Goal: Transaction & Acquisition: Purchase product/service

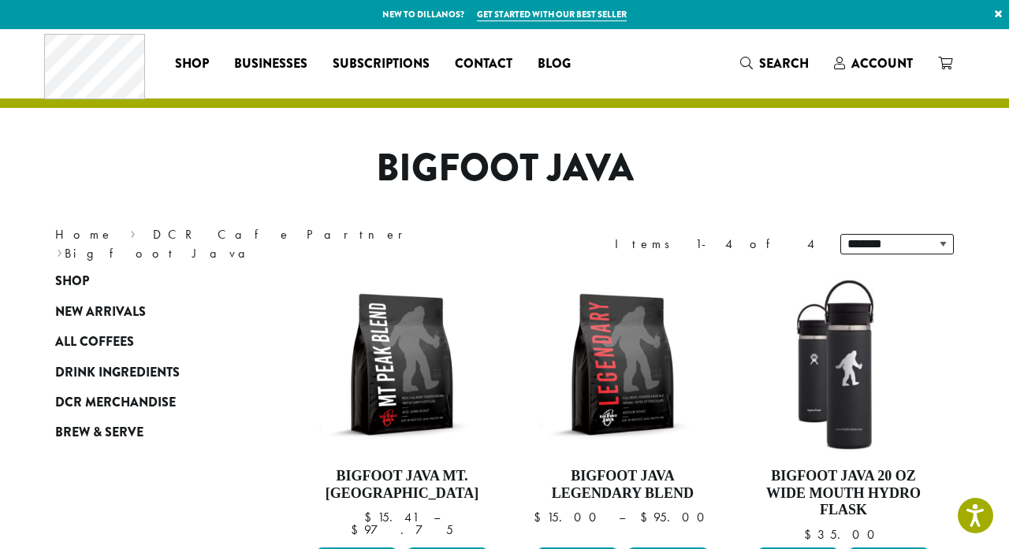
click at [704, 143] on div "**********" at bounding box center [505, 557] width 946 height 1056
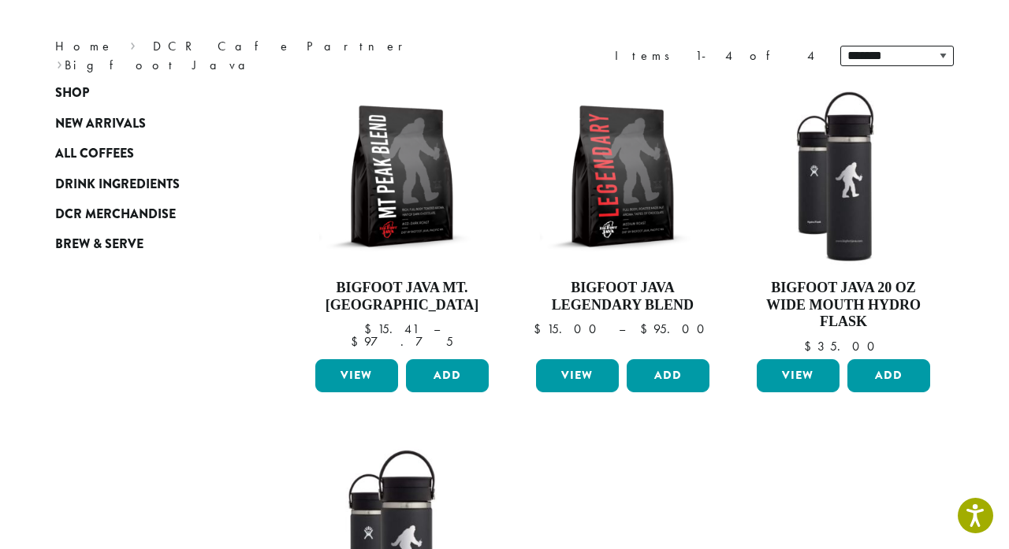
scroll to position [65, 0]
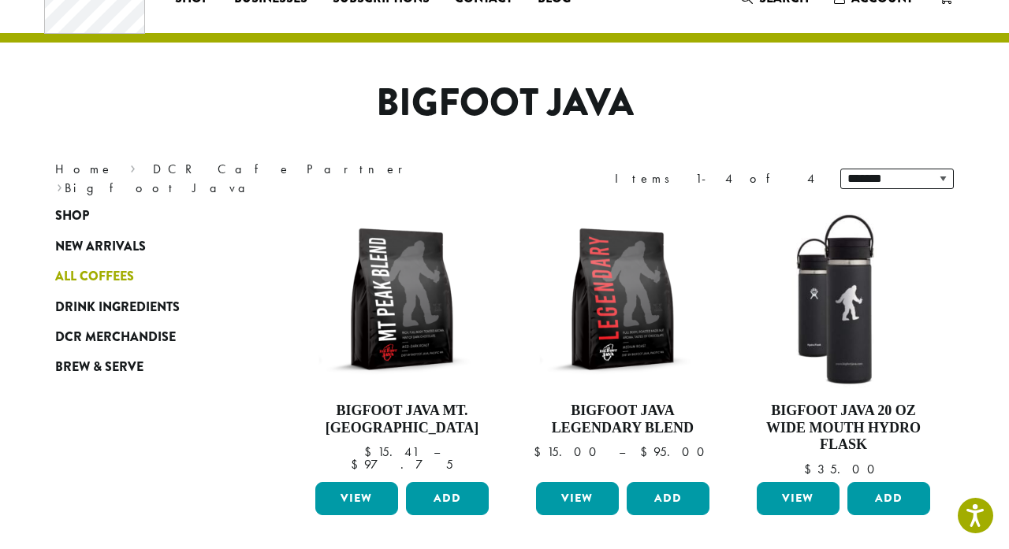
click at [81, 281] on span "All Coffees" at bounding box center [94, 277] width 79 height 20
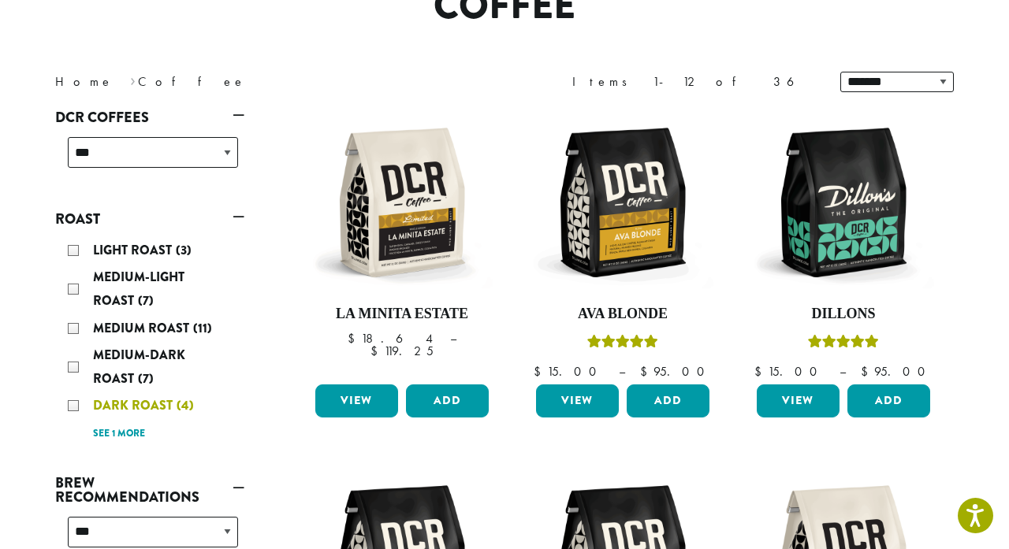
click at [75, 407] on div "Dark Roast (4)" at bounding box center [153, 406] width 170 height 24
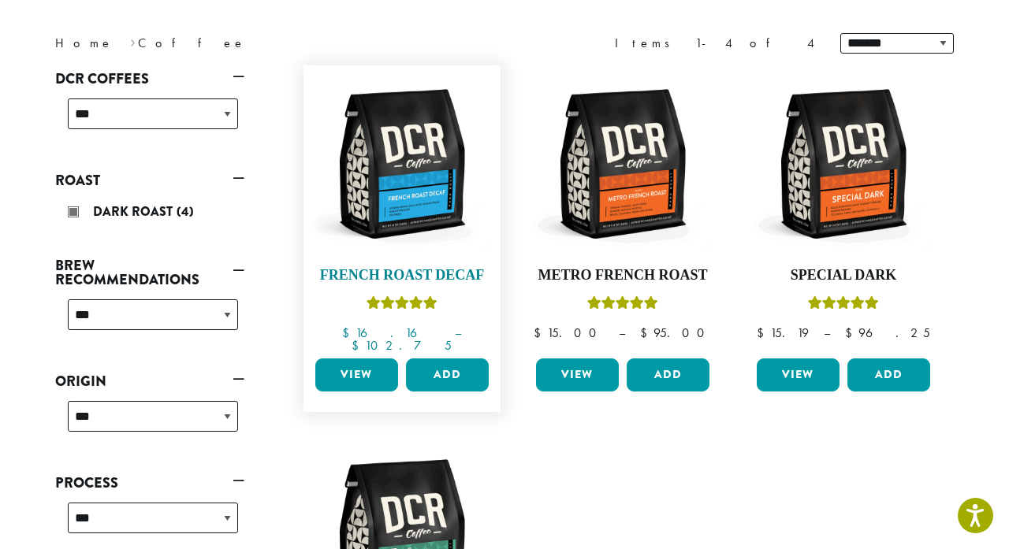
scroll to position [209, 0]
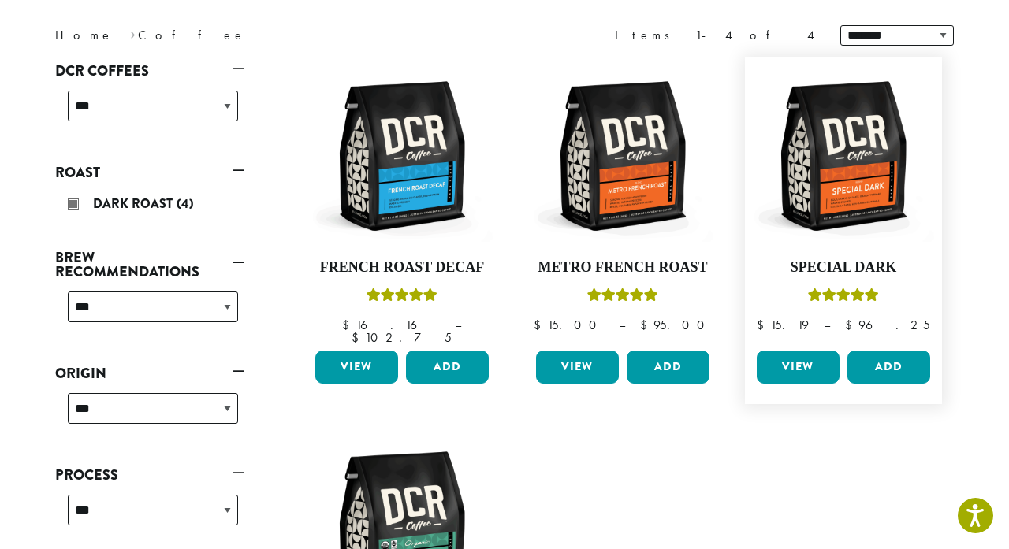
click at [790, 358] on link "View" at bounding box center [798, 367] width 83 height 33
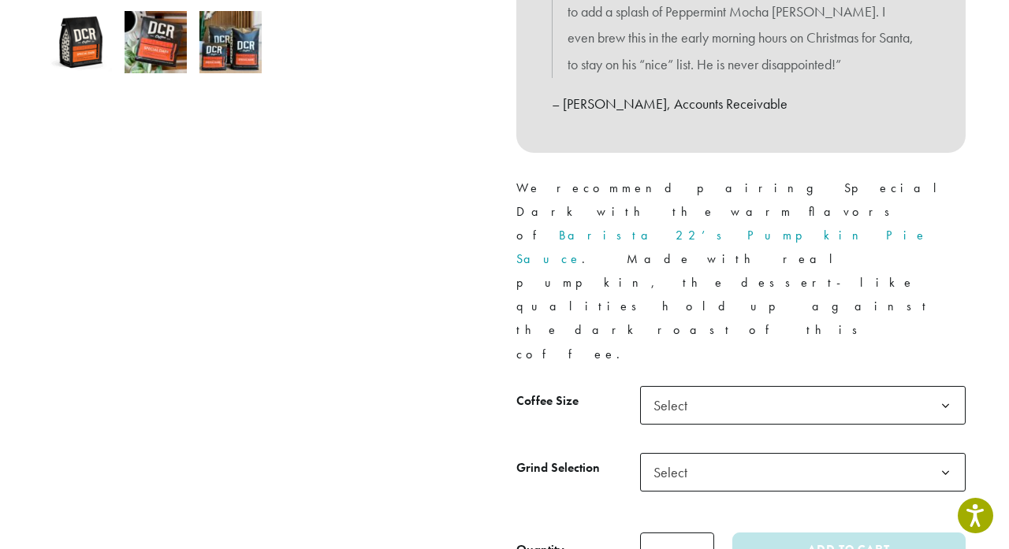
scroll to position [572, 0]
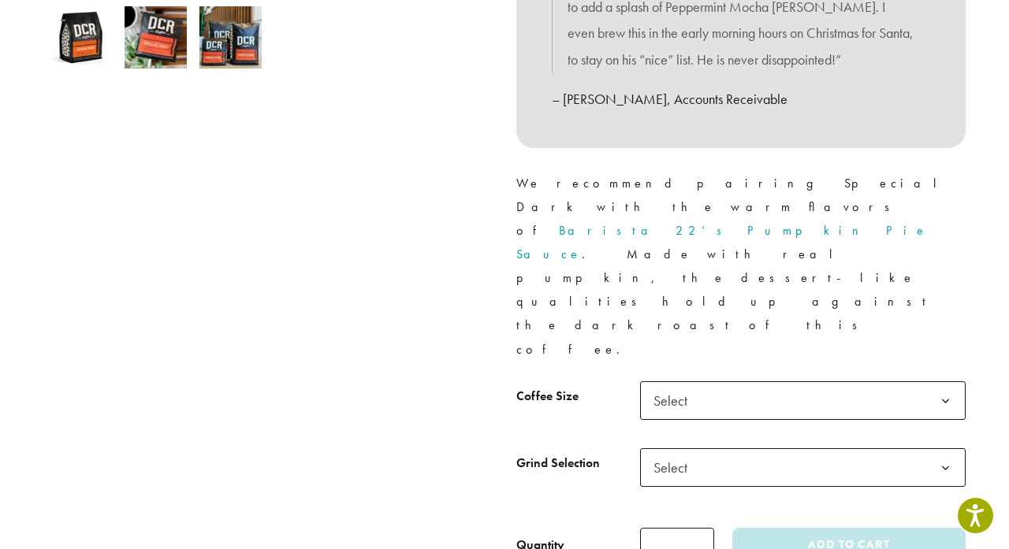
click at [946, 382] on b at bounding box center [945, 401] width 39 height 39
click at [944, 449] on b at bounding box center [945, 468] width 39 height 39
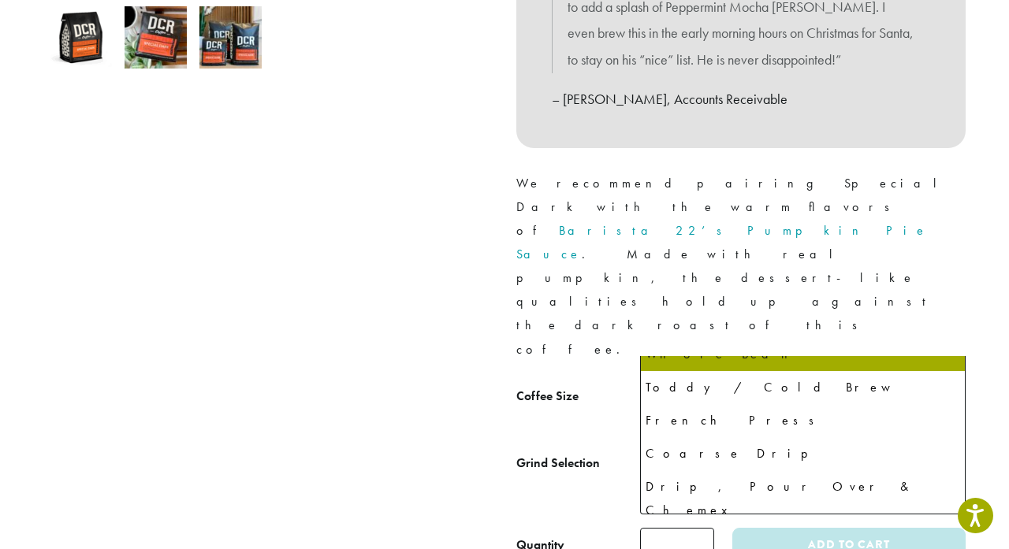
scroll to position [54, 0]
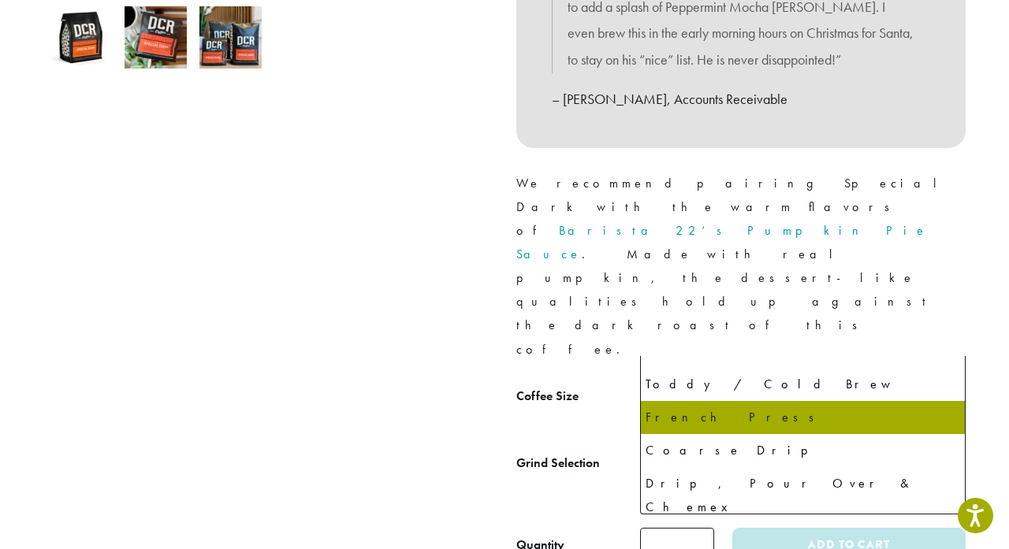
select select "**********"
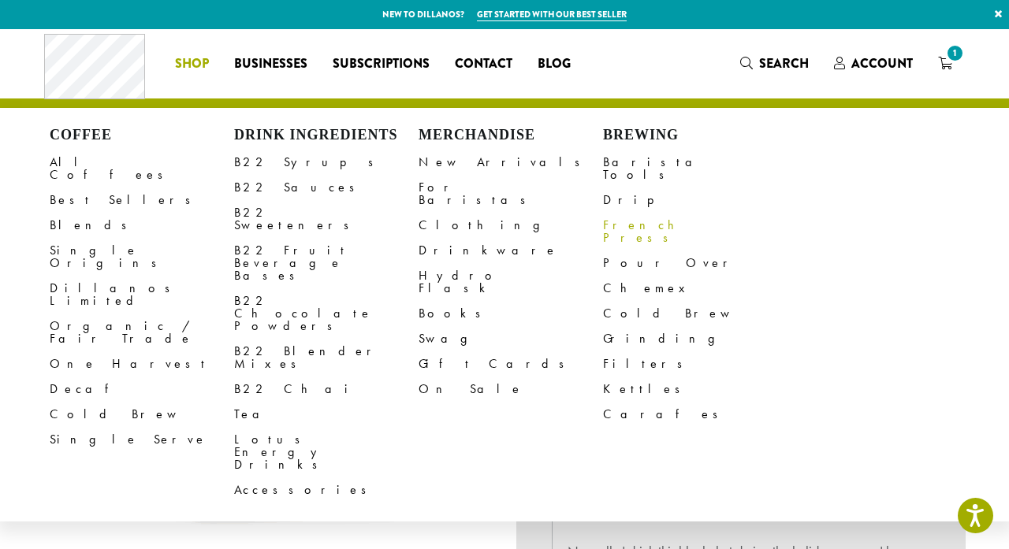
click at [624, 216] on link "French Press" at bounding box center [695, 232] width 184 height 38
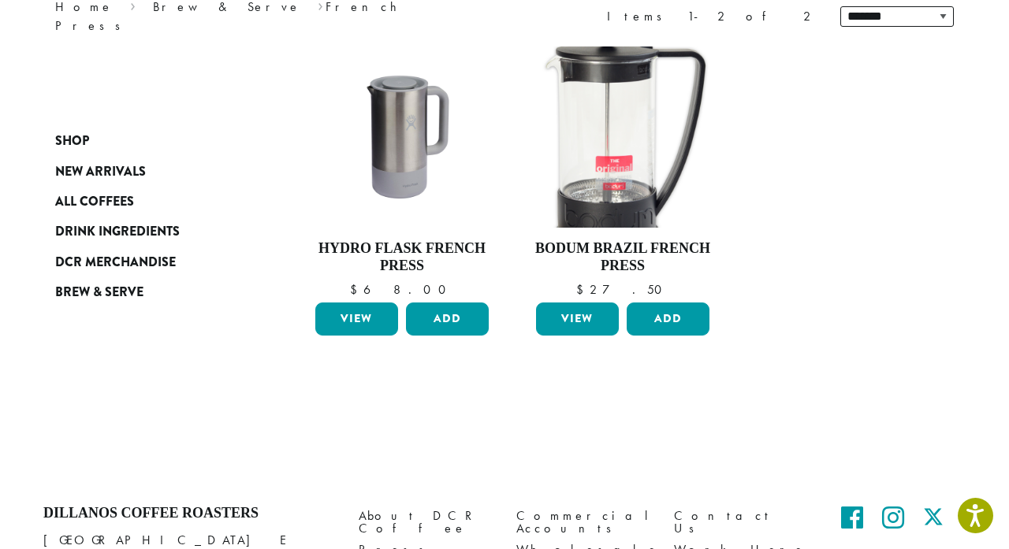
scroll to position [224, 0]
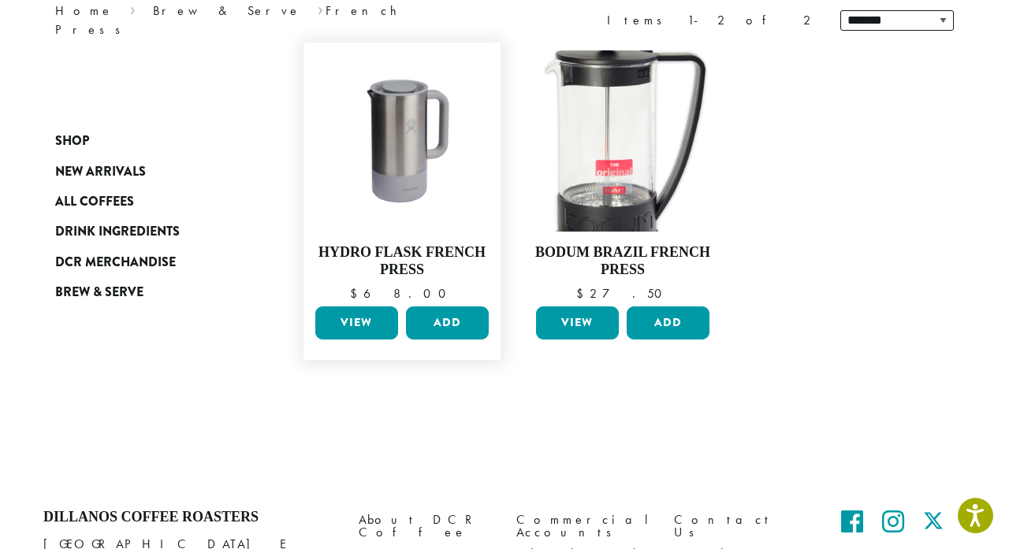
click at [360, 315] on link "View" at bounding box center [356, 323] width 83 height 33
click at [454, 324] on button "Add" at bounding box center [447, 323] width 83 height 33
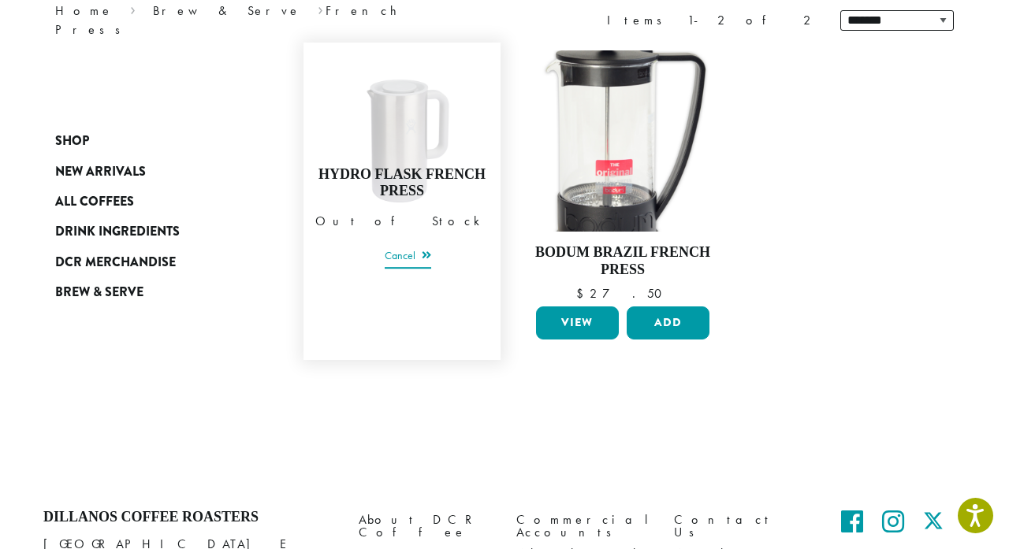
click at [403, 253] on link "Cancel" at bounding box center [408, 257] width 47 height 22
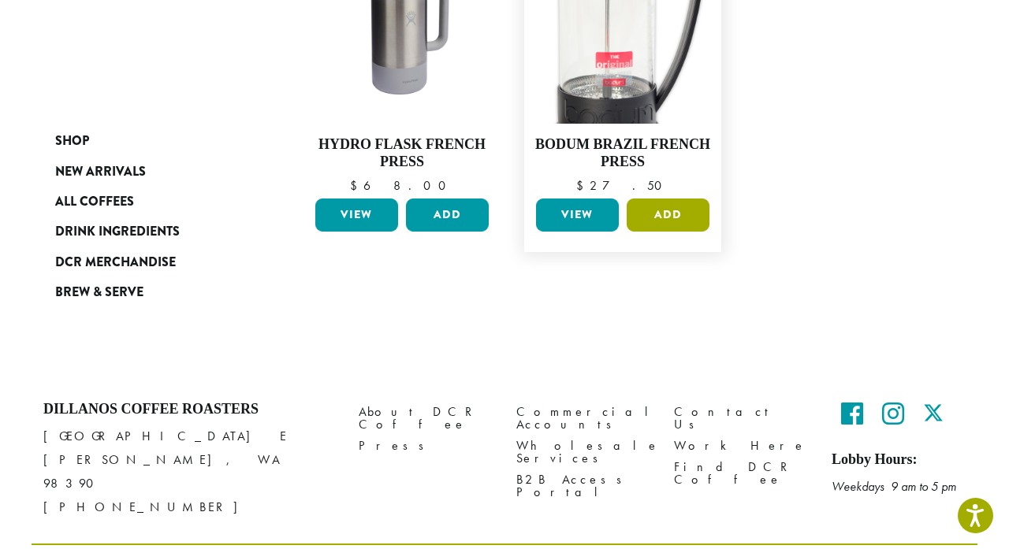
scroll to position [346, 0]
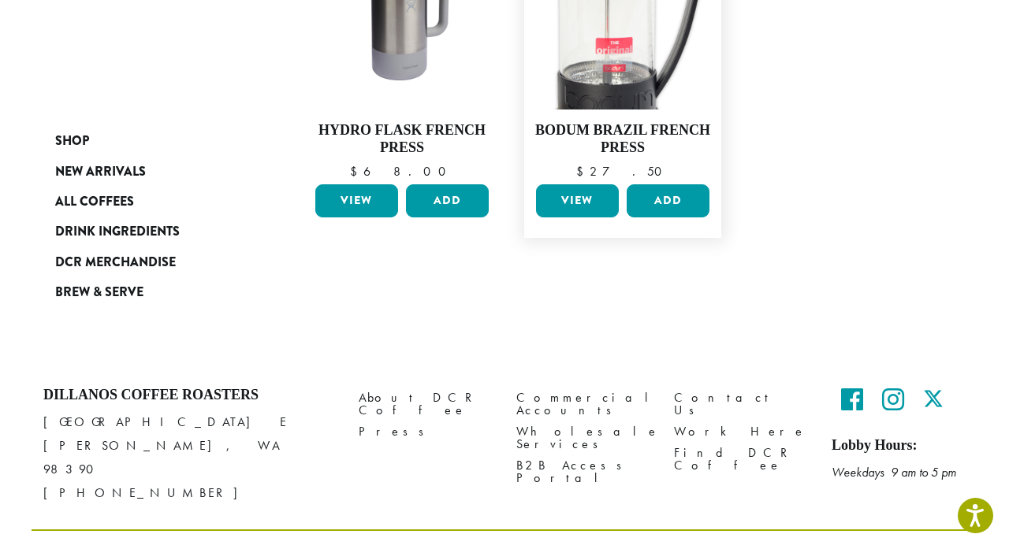
click at [579, 205] on link "View" at bounding box center [577, 200] width 83 height 33
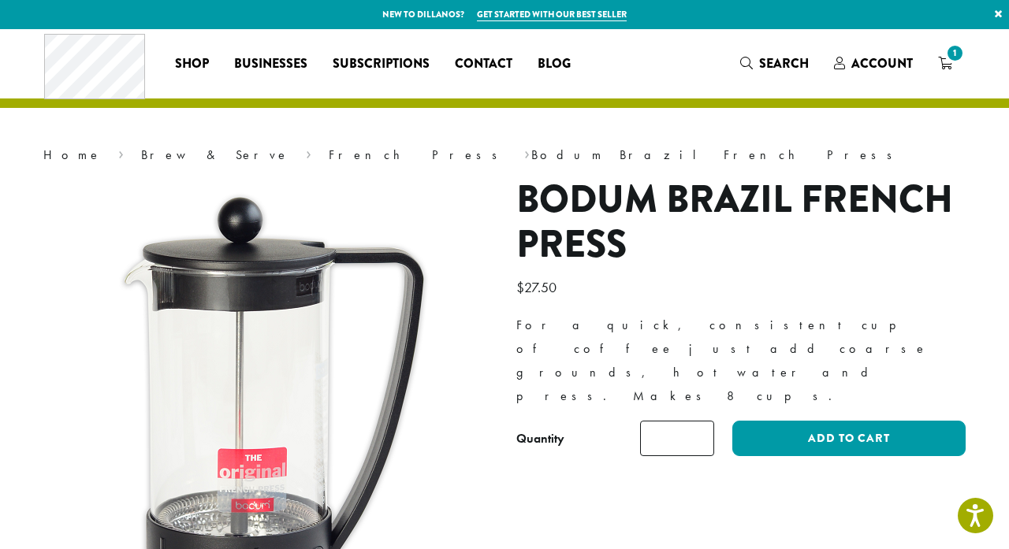
click at [572, 80] on div "Coffee All Coffees Best Sellers Blends Single Origins Dillanos Limited Organic …" at bounding box center [313, 63] width 539 height 65
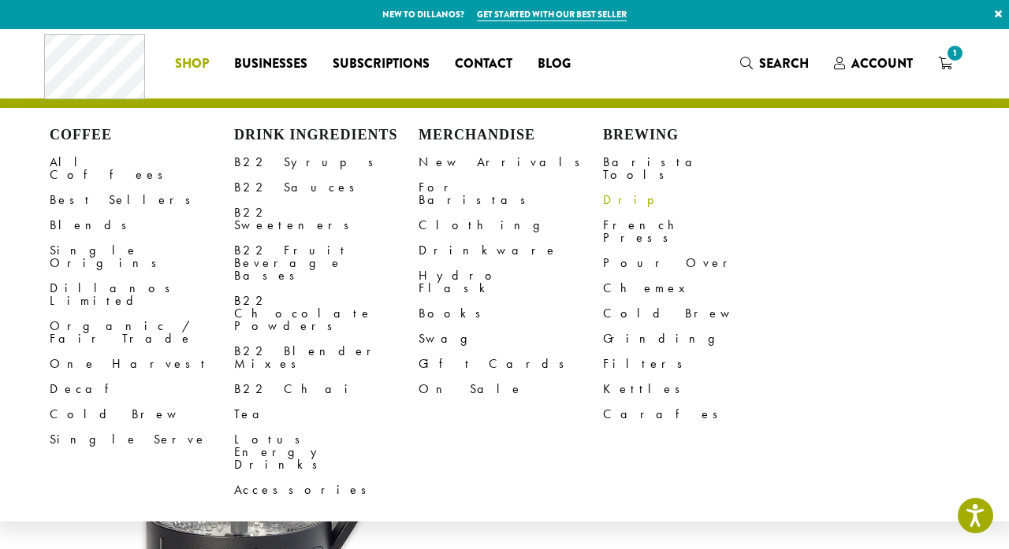
click at [619, 189] on link "Drip" at bounding box center [695, 200] width 184 height 25
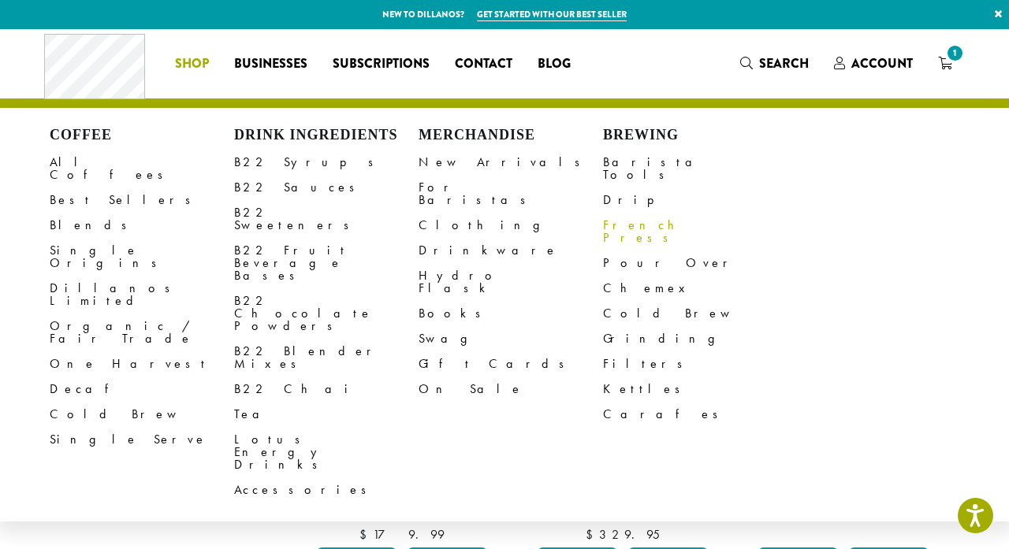
click at [631, 213] on link "French Press" at bounding box center [695, 232] width 184 height 38
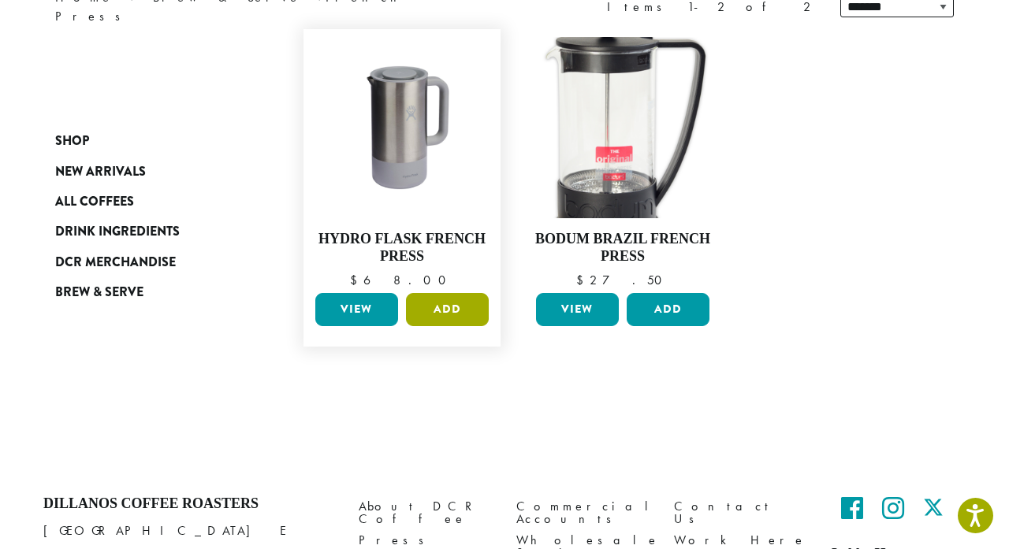
click at [452, 309] on button "Add" at bounding box center [447, 309] width 83 height 33
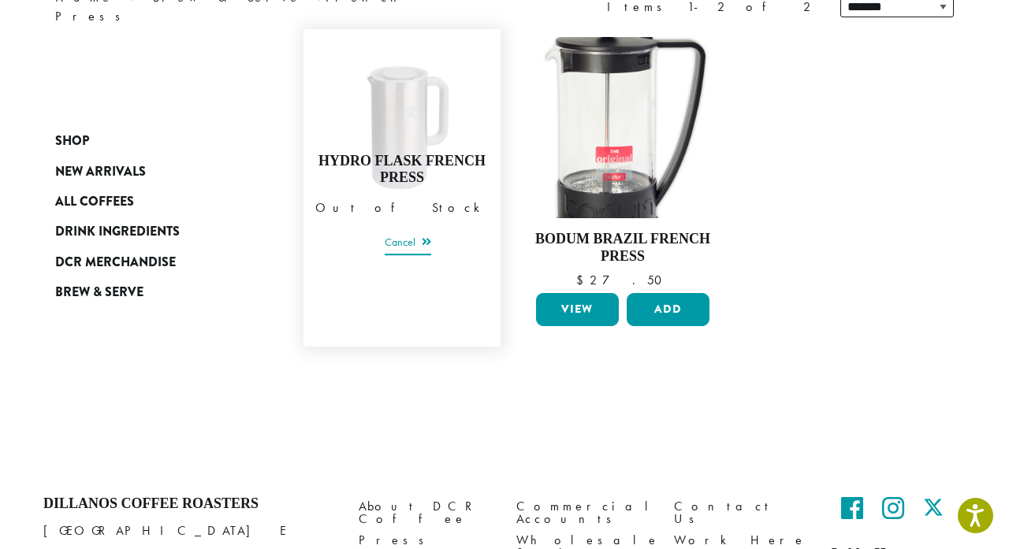
click at [424, 244] on link "Cancel" at bounding box center [408, 244] width 47 height 22
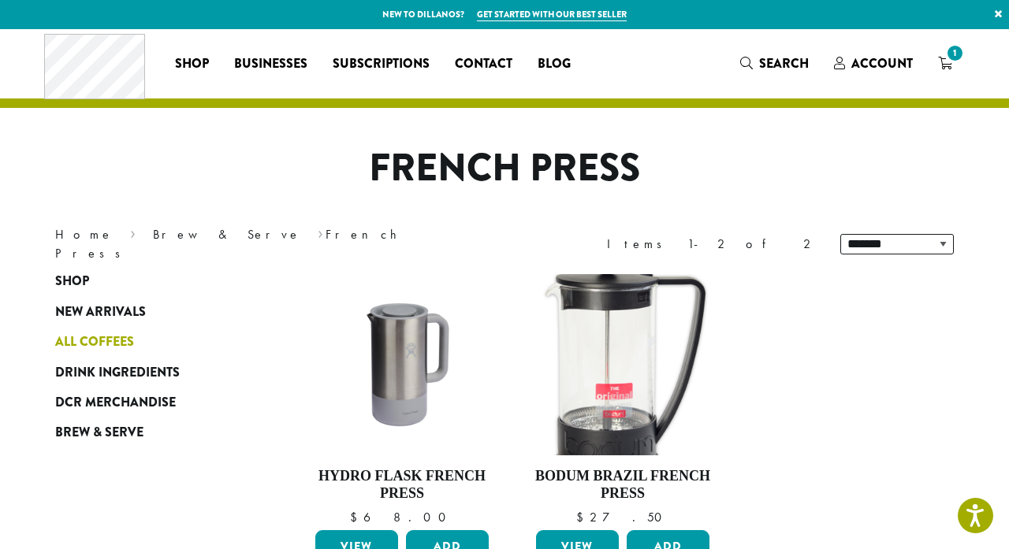
click at [136, 339] on link "All Coffees" at bounding box center [149, 342] width 189 height 30
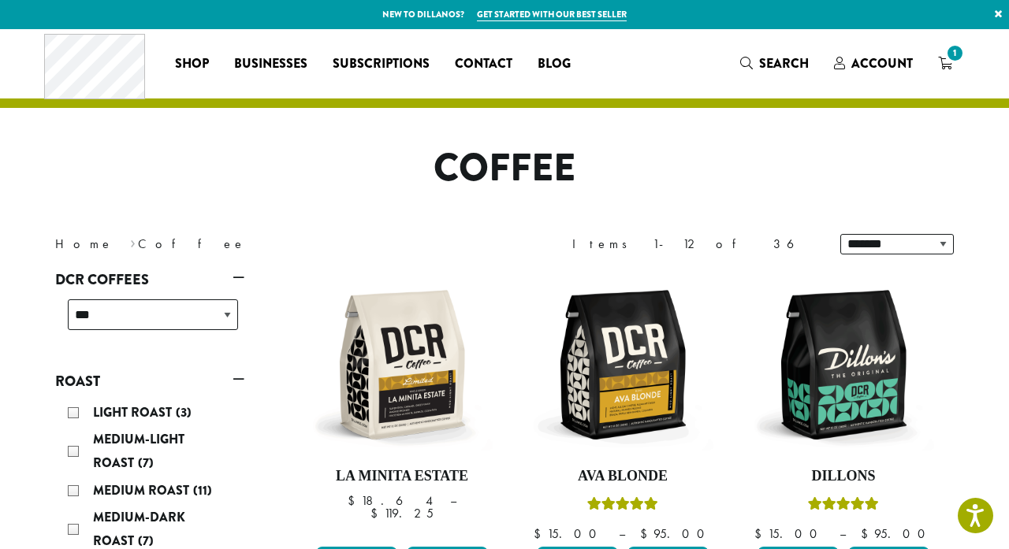
scroll to position [273, 0]
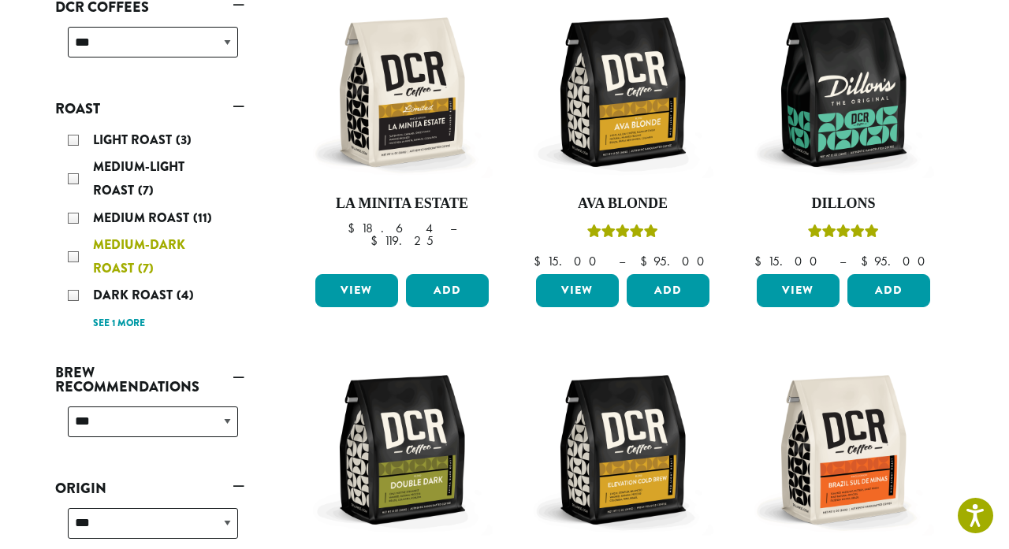
click at [74, 255] on div "Medium-Dark Roast (7)" at bounding box center [153, 256] width 170 height 47
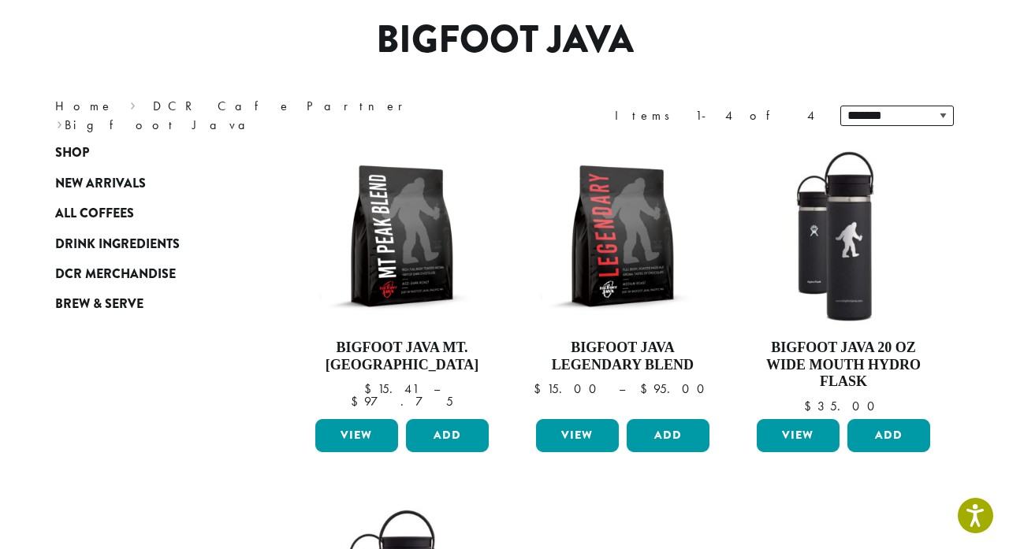
scroll to position [136, 0]
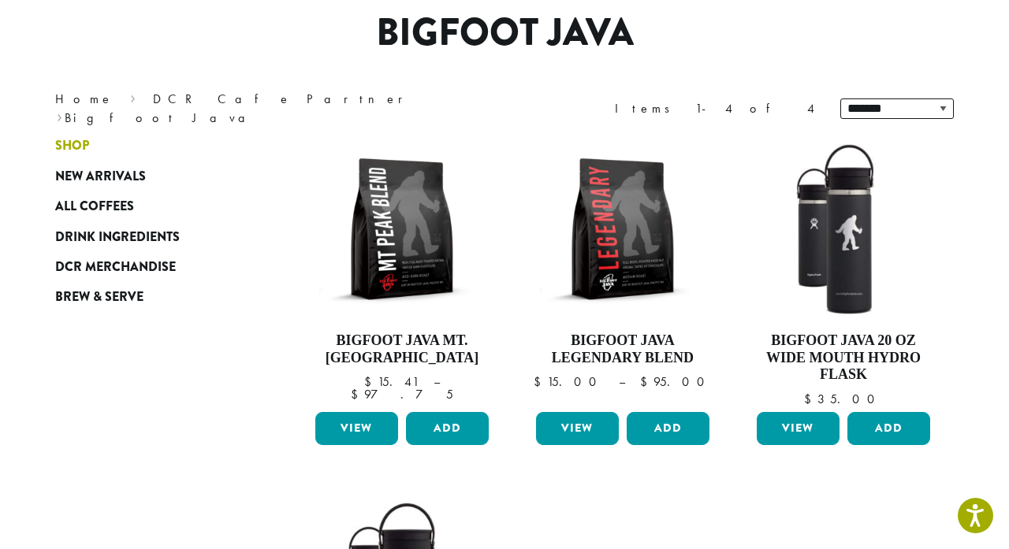
click at [73, 148] on span "Shop" at bounding box center [72, 146] width 34 height 20
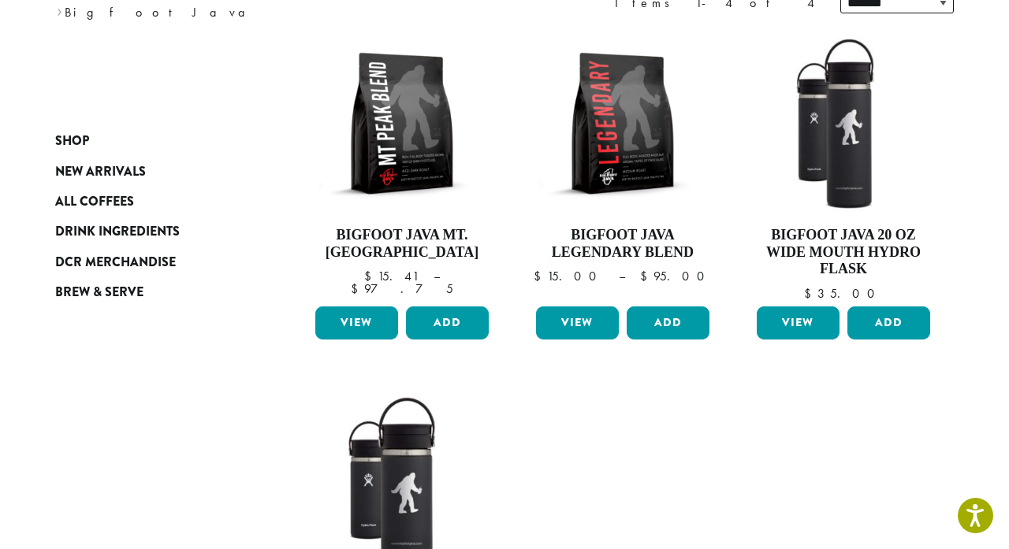
scroll to position [229, 0]
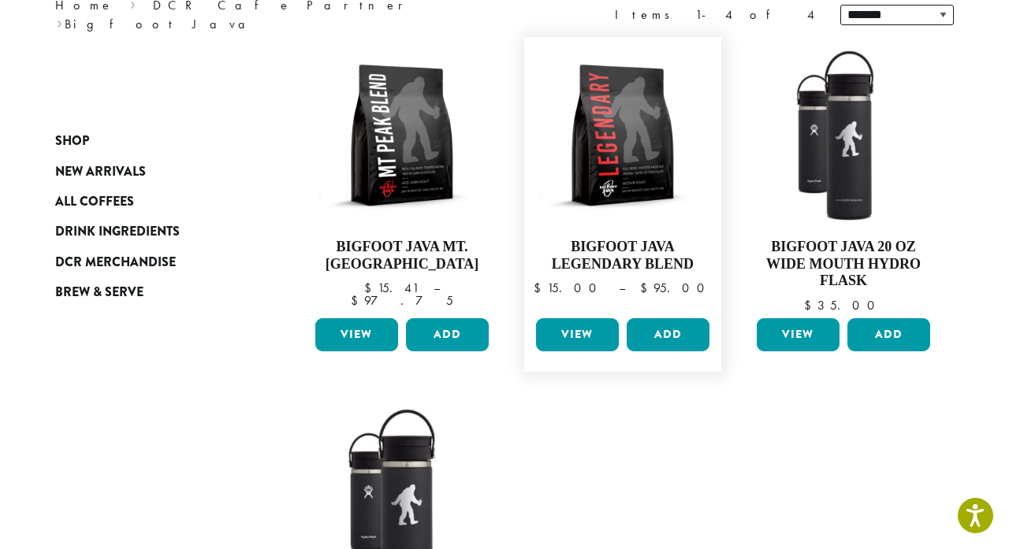
click at [583, 333] on link "View" at bounding box center [577, 334] width 83 height 33
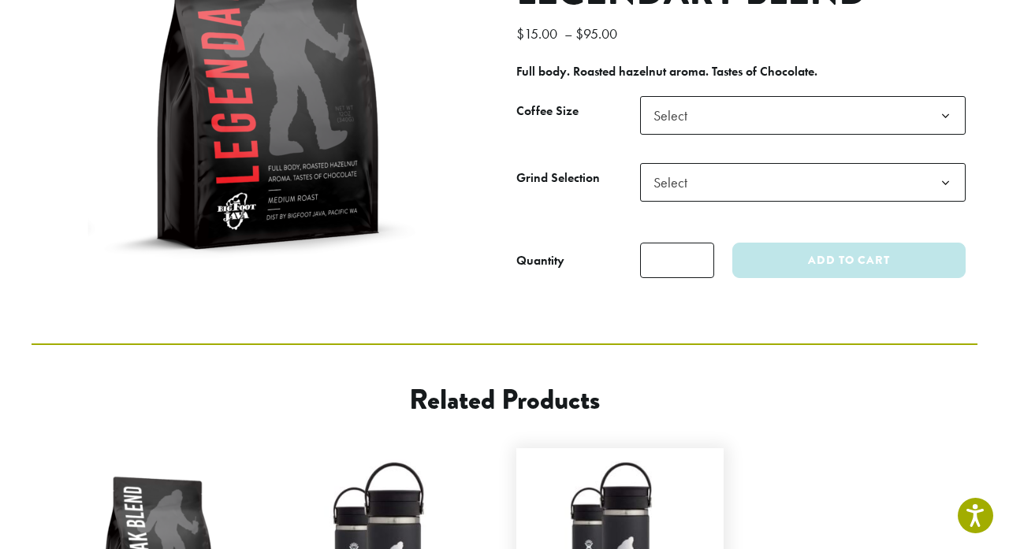
scroll to position [242, 0]
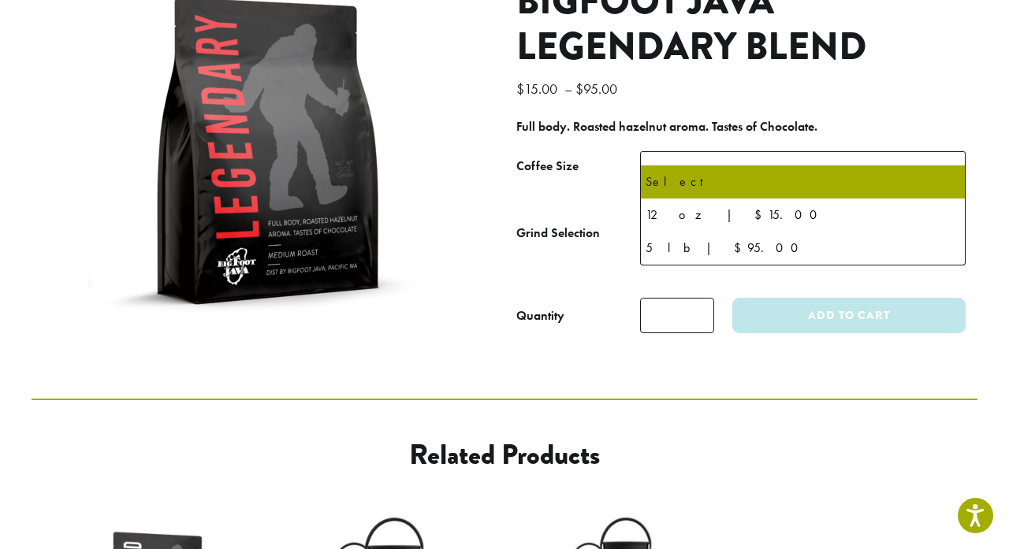
click at [943, 152] on b at bounding box center [945, 171] width 39 height 39
